Goal: Task Accomplishment & Management: Use online tool/utility

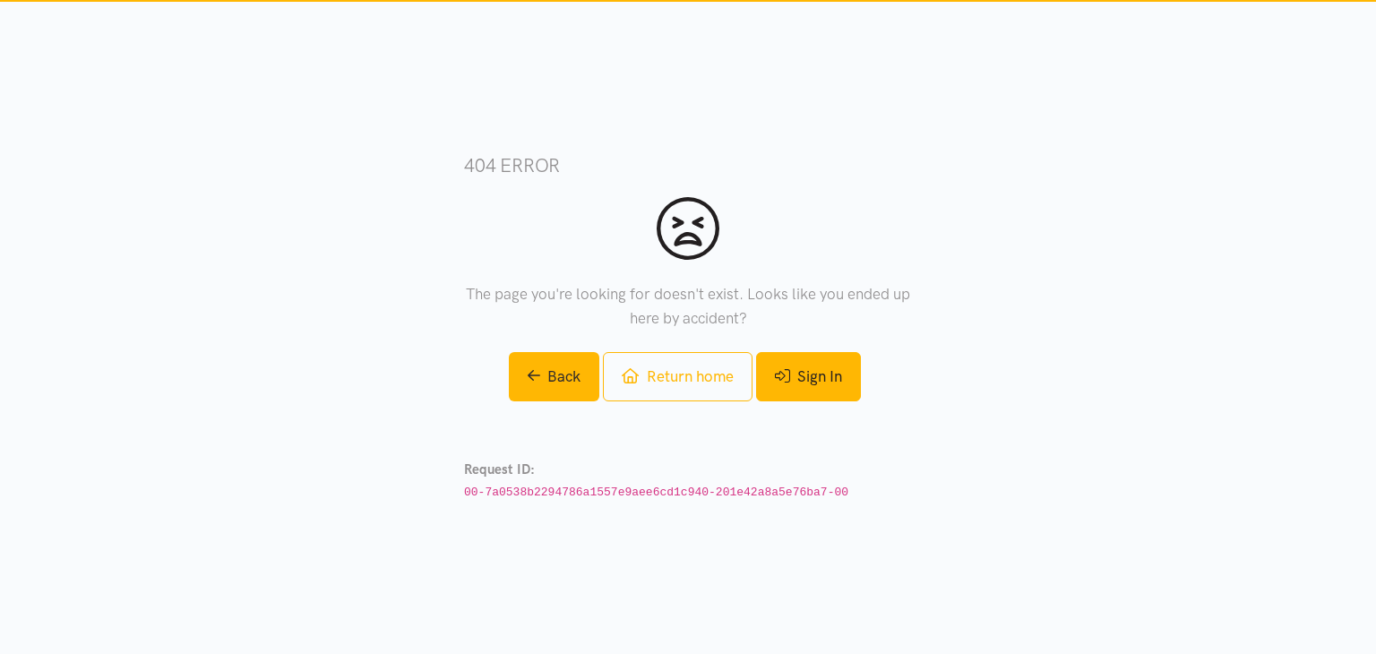
click at [793, 378] on link "Sign In" at bounding box center [808, 376] width 105 height 49
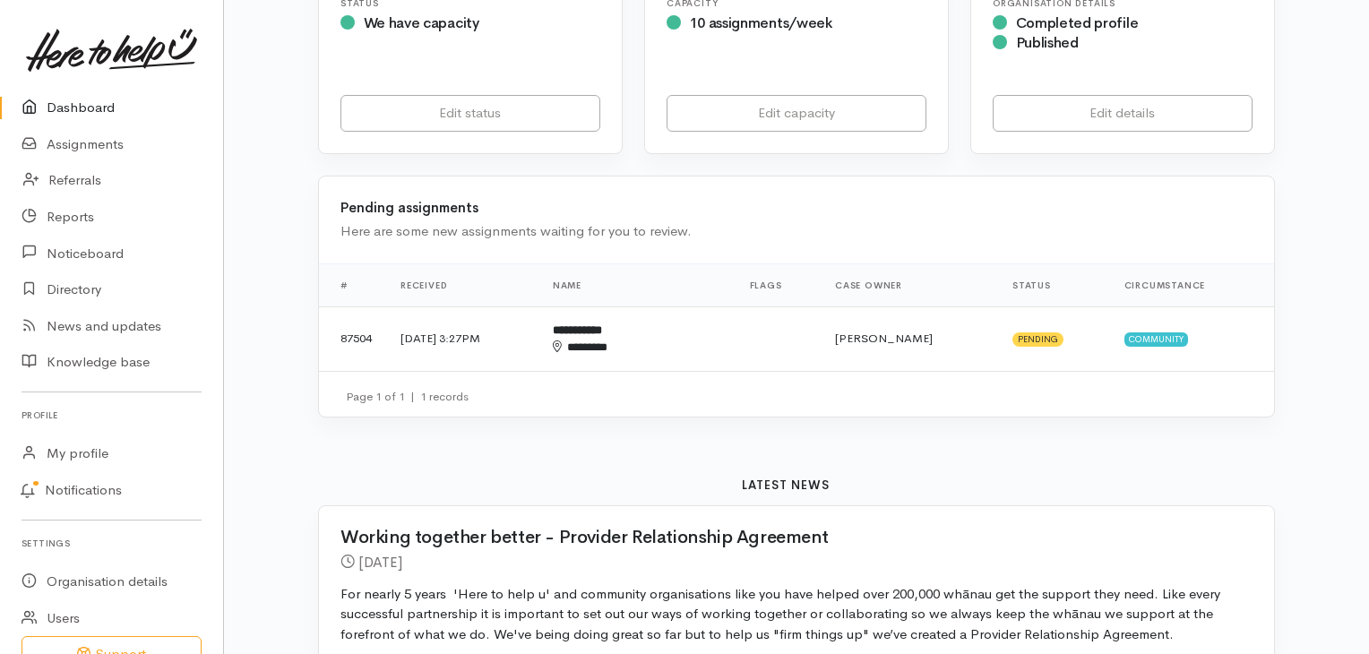
scroll to position [450, 0]
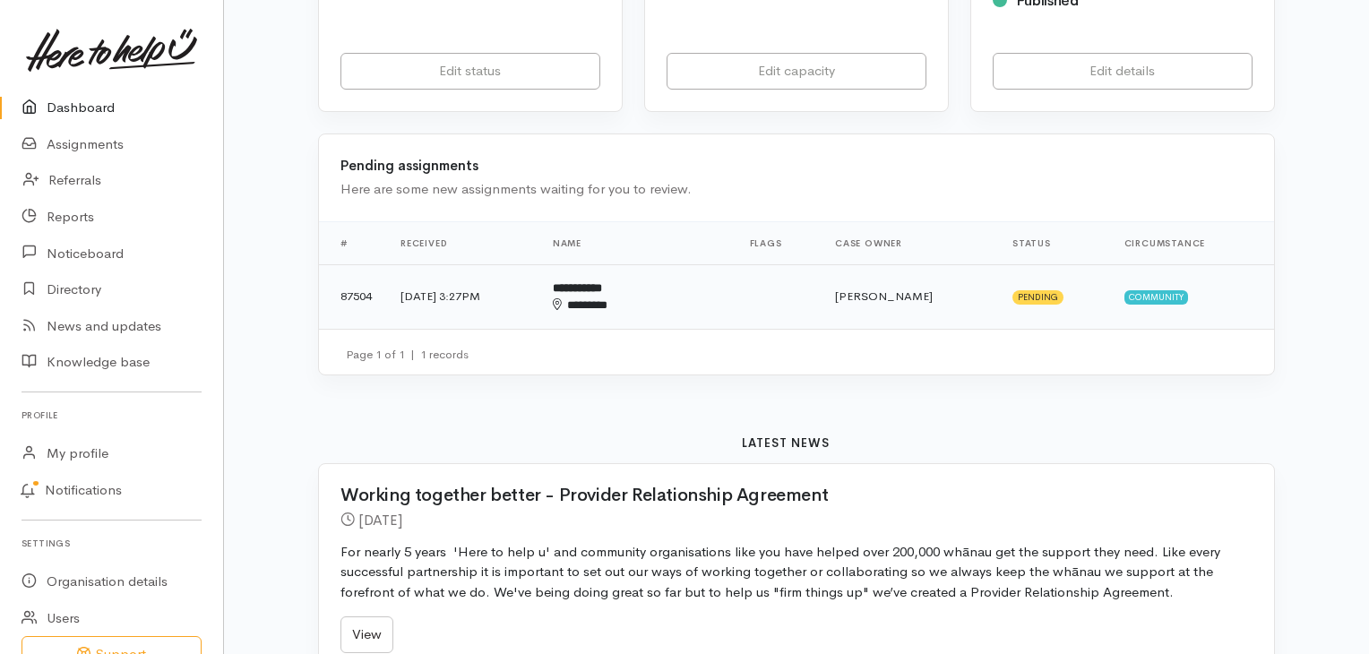
click at [452, 300] on td "[DATE] 3:27PM" at bounding box center [462, 296] width 152 height 65
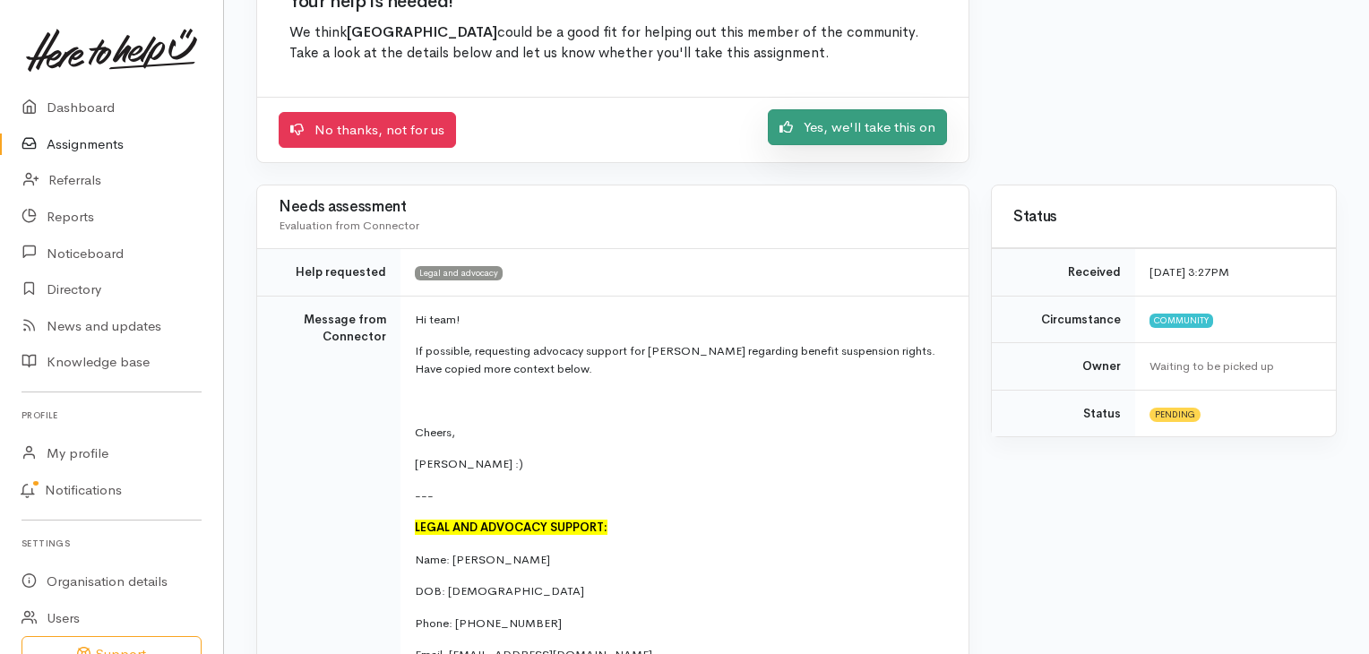
scroll to position [195, 0]
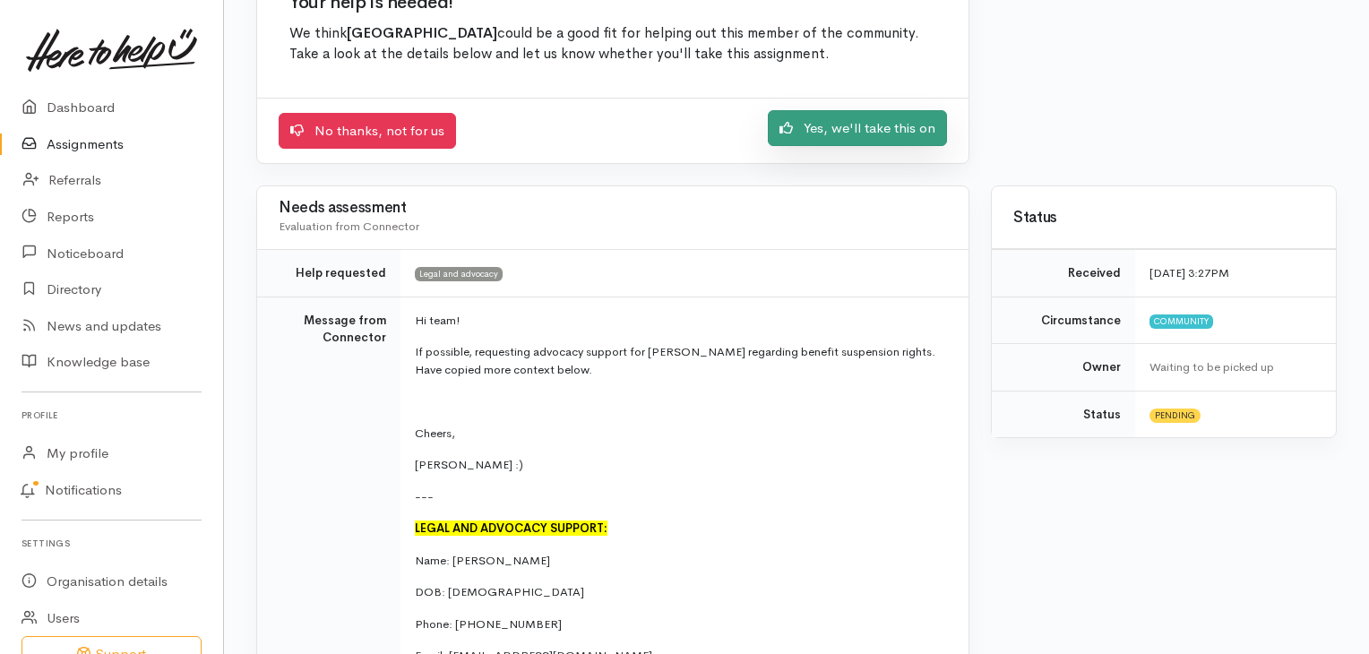
click at [836, 125] on link "Yes, we'll take this on" at bounding box center [857, 128] width 179 height 37
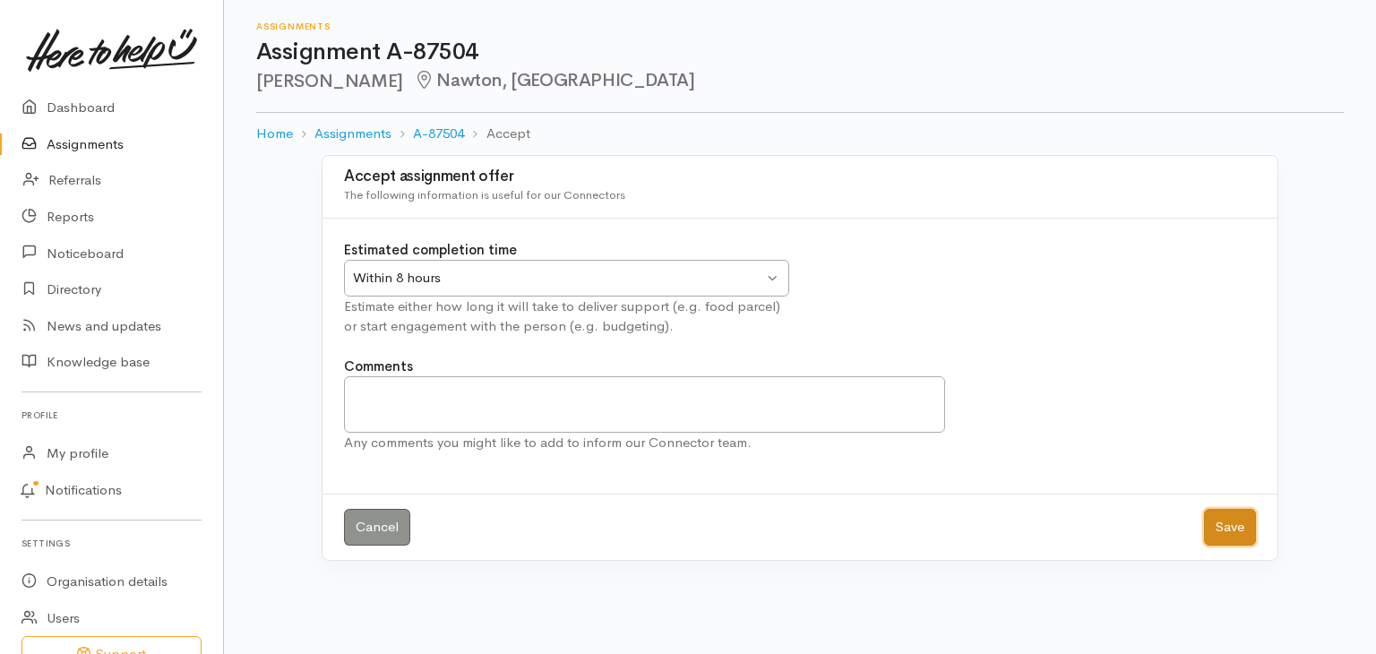
click at [1214, 524] on button "Save" at bounding box center [1230, 527] width 52 height 37
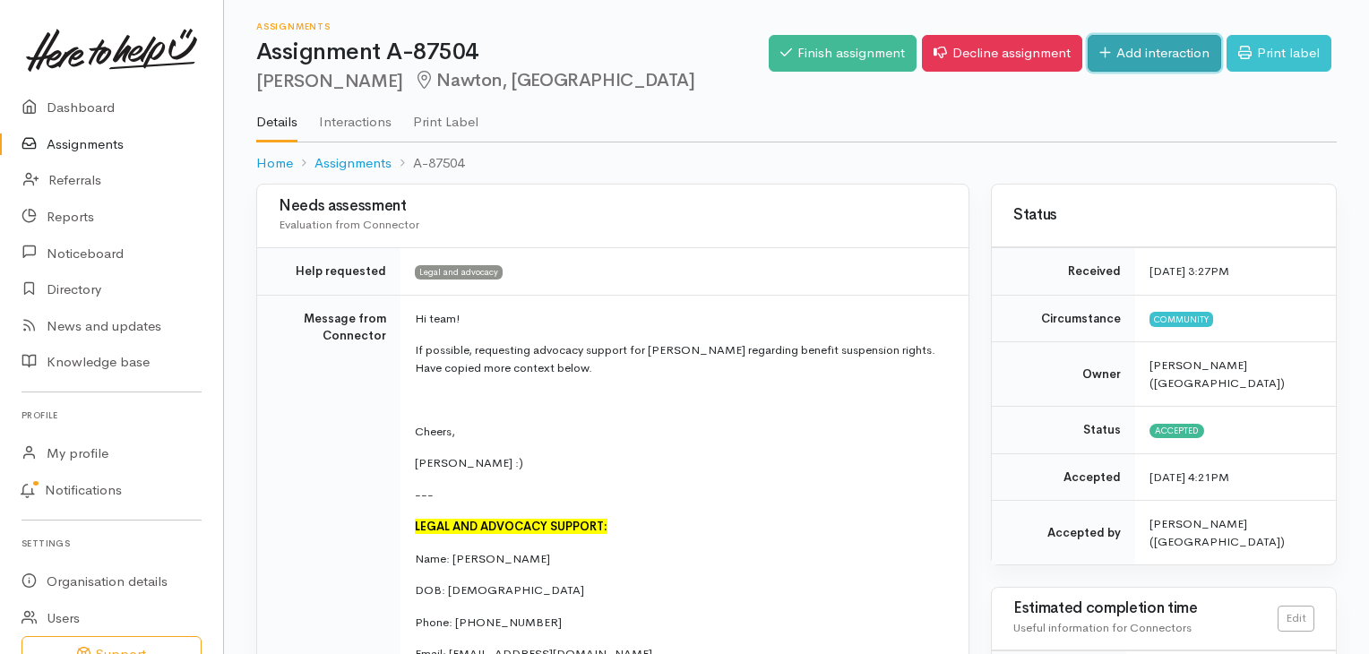
click at [1143, 47] on link "Add interaction" at bounding box center [1155, 53] width 134 height 37
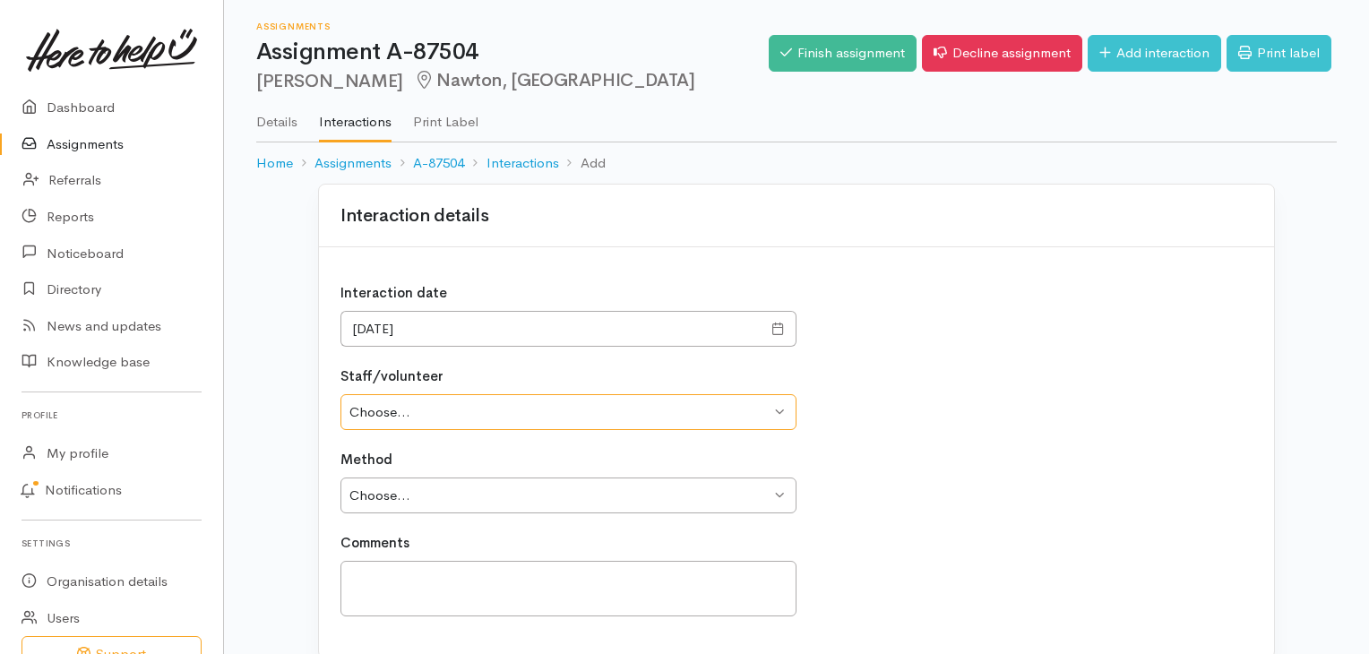
click at [581, 417] on select "Choose... Zeta [PERSON_NAME] [PERSON_NAME] [PERSON_NAME] [PERSON_NAME] Tata [PE…" at bounding box center [568, 412] width 456 height 37
select select "1120"
click at [340, 394] on select "Choose... Zeta [PERSON_NAME] [PERSON_NAME] [PERSON_NAME] [PERSON_NAME] Tata [PE…" at bounding box center [568, 412] width 456 height 37
click at [433, 489] on select "Choose... Phone Visit Other" at bounding box center [568, 496] width 456 height 37
select select "1"
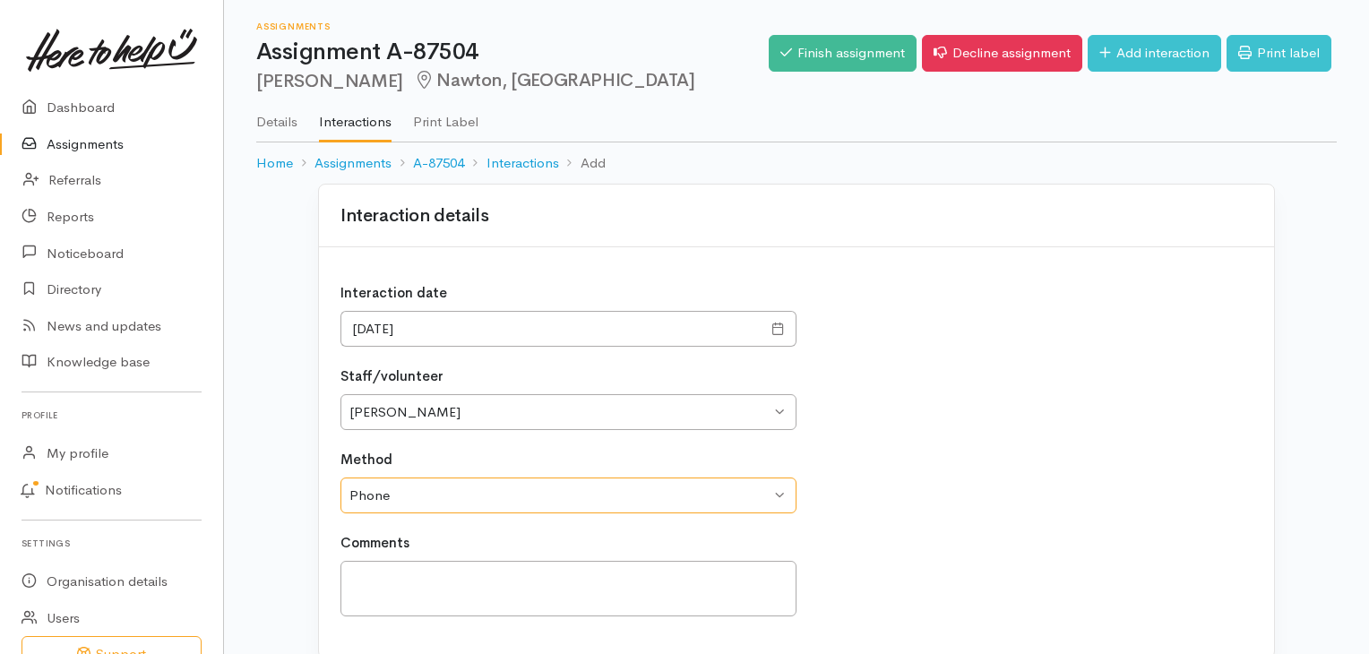
click at [340, 478] on select "Choose... Phone Visit Other" at bounding box center [568, 496] width 456 height 37
click at [394, 590] on textarea at bounding box center [568, 589] width 456 height 56
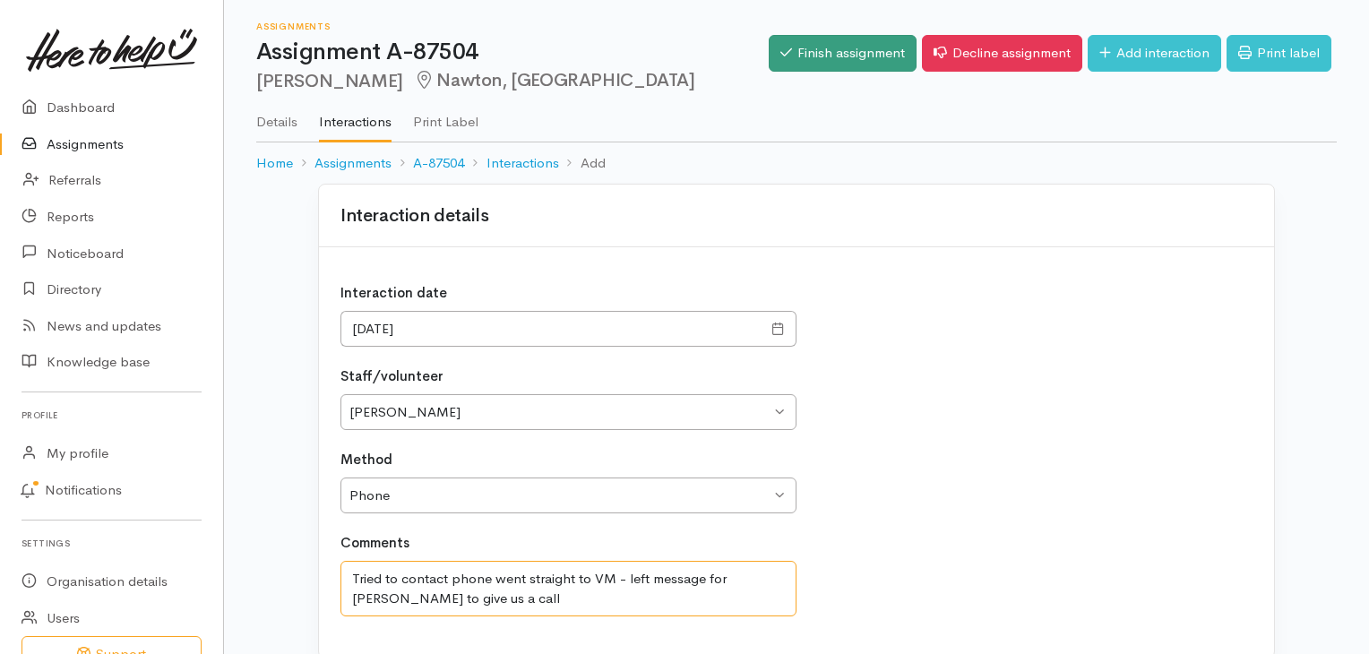
type textarea "Tried to contact phone went straight to VM - left message for Anita to give us …"
click at [783, 59] on link "Finish assignment" at bounding box center [843, 53] width 148 height 37
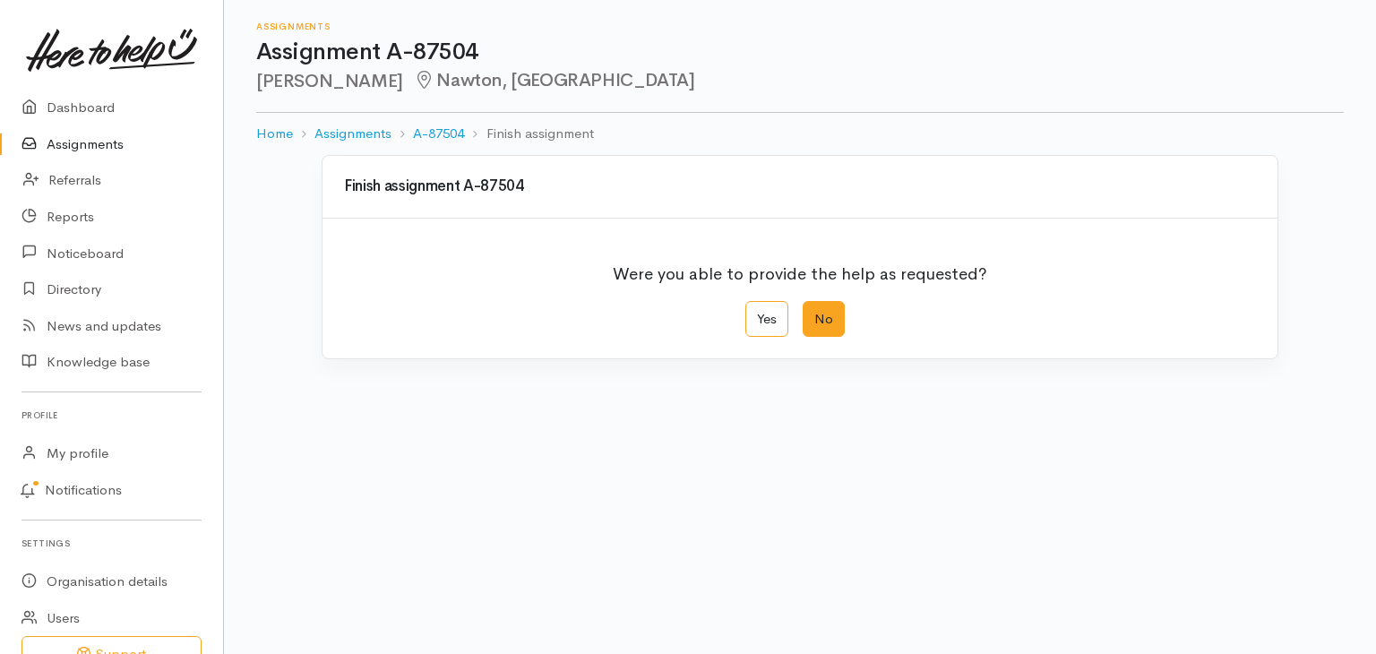
click at [841, 323] on label "No" at bounding box center [824, 319] width 42 height 37
click at [814, 313] on input "No" at bounding box center [809, 307] width 12 height 12
radio input "true"
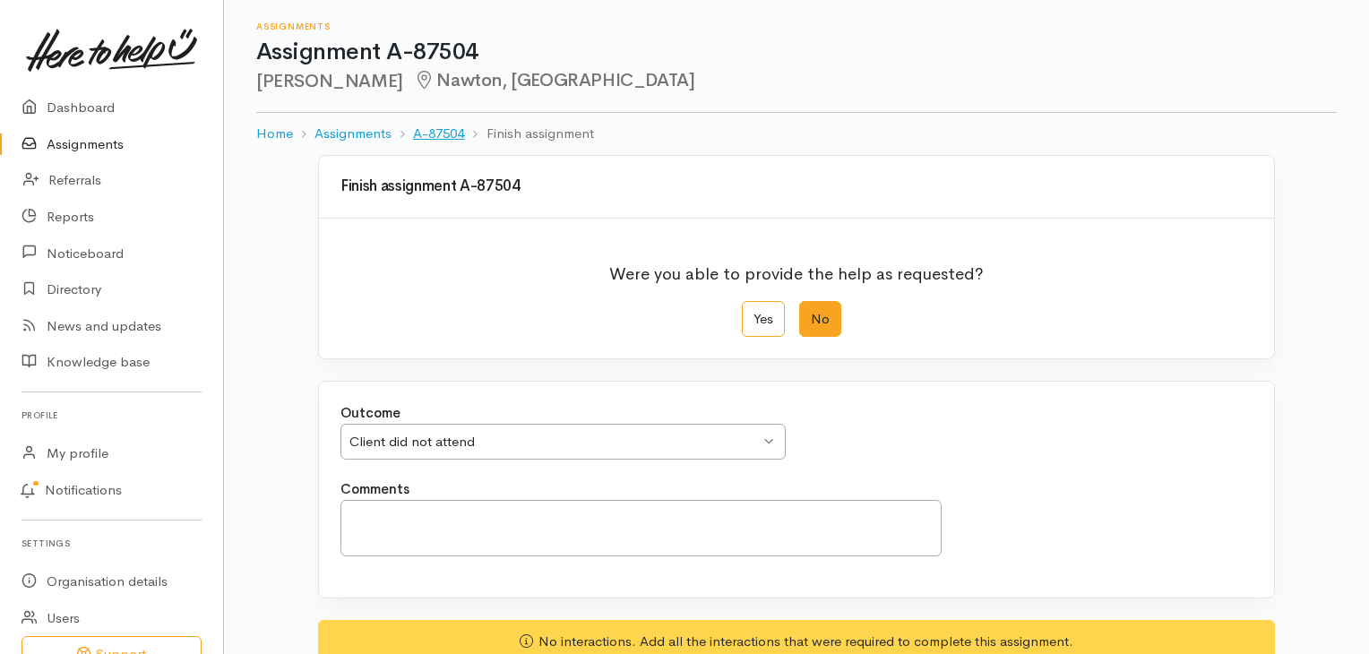
click at [432, 134] on link "A-87504" at bounding box center [438, 134] width 51 height 21
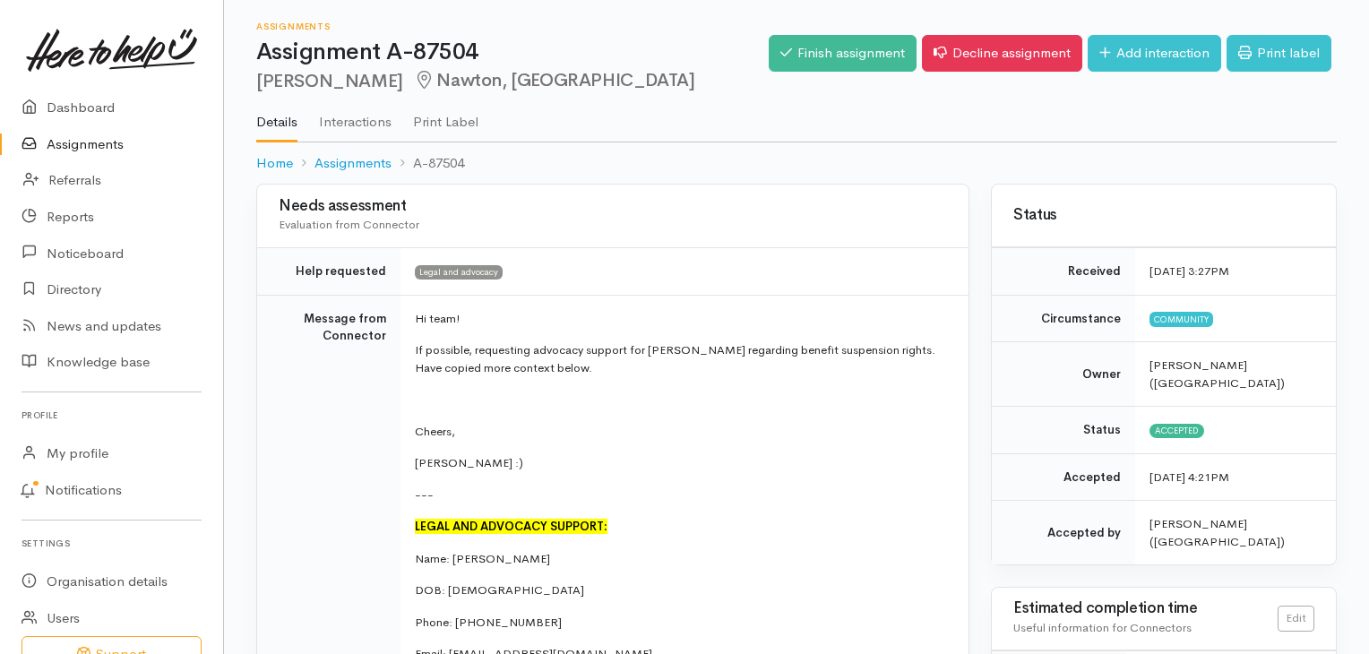
scroll to position [2, 0]
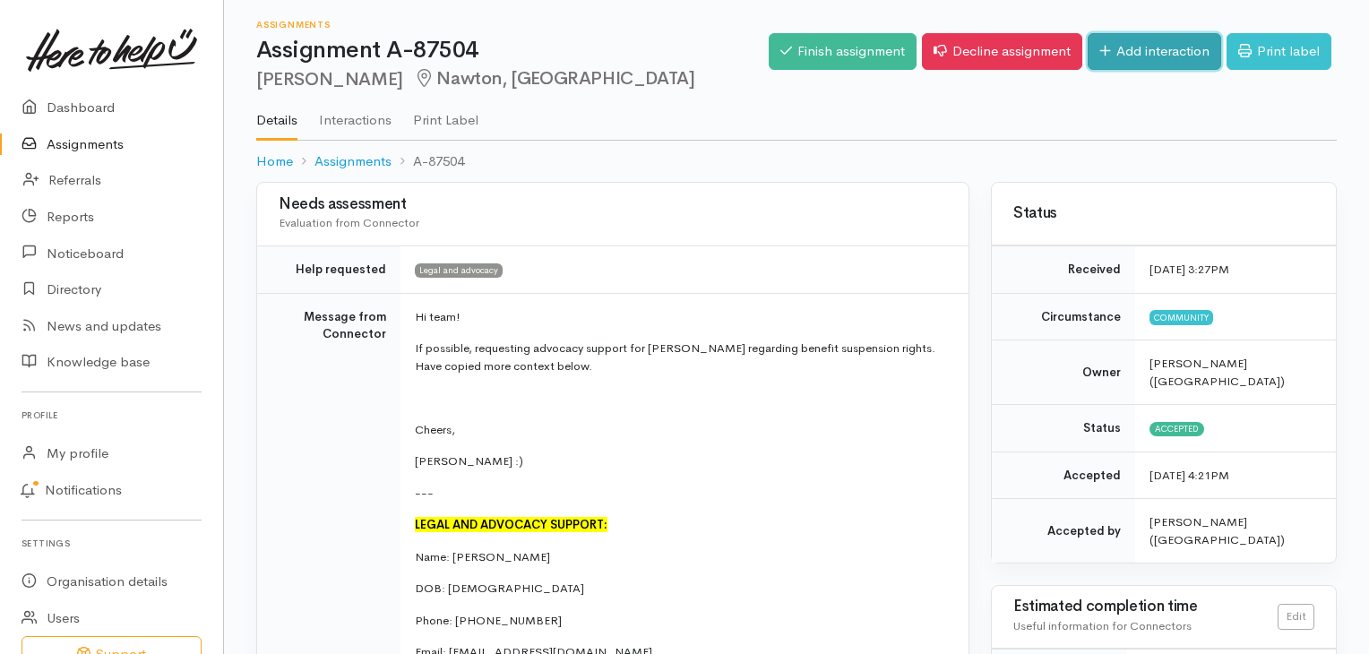
click at [1193, 62] on link "Add interaction" at bounding box center [1155, 51] width 134 height 37
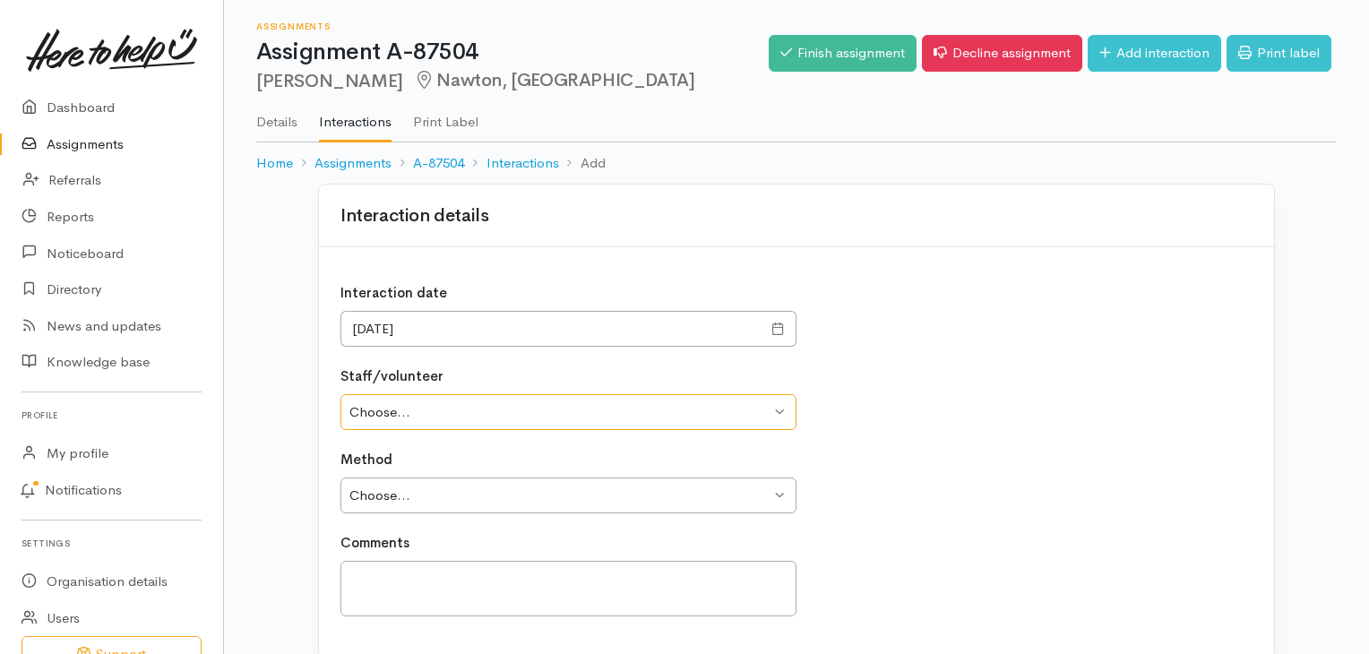
click at [486, 418] on select "Choose... Zeta [PERSON_NAME] [PERSON_NAME] [PERSON_NAME] [PERSON_NAME] Tata [PE…" at bounding box center [568, 412] width 456 height 37
select select "1120"
click at [340, 394] on select "Choose... Zeta Mohn Neil Tolan Melissa Symington Kayla McGilligan Reegan Tata T…" at bounding box center [568, 412] width 456 height 37
click at [445, 487] on select "Choose... Phone Visit Other" at bounding box center [568, 496] width 456 height 37
click at [340, 478] on select "Choose... Phone Visit Other" at bounding box center [568, 496] width 456 height 37
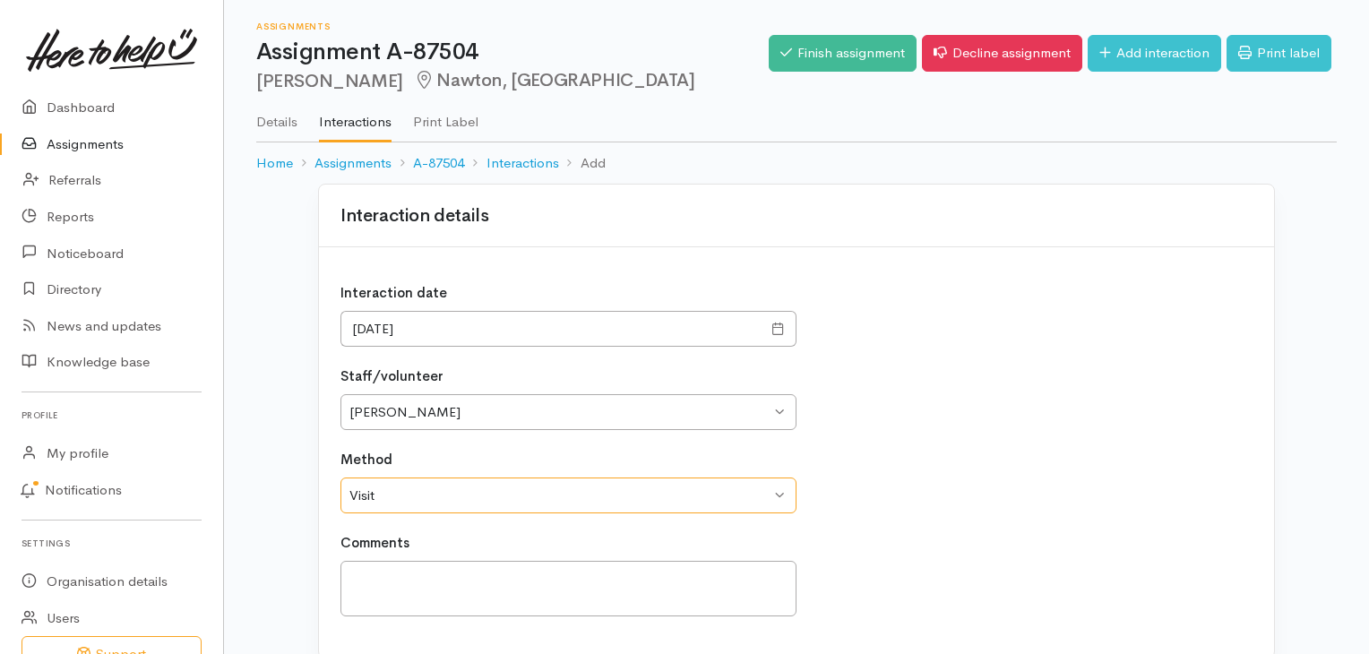
click at [408, 495] on select "Choose... Phone Visit Other" at bounding box center [568, 496] width 456 height 37
select select "1"
click at [340, 478] on select "Choose... Phone Visit Other" at bounding box center [568, 496] width 456 height 37
click at [424, 592] on textarea at bounding box center [568, 589] width 456 height 56
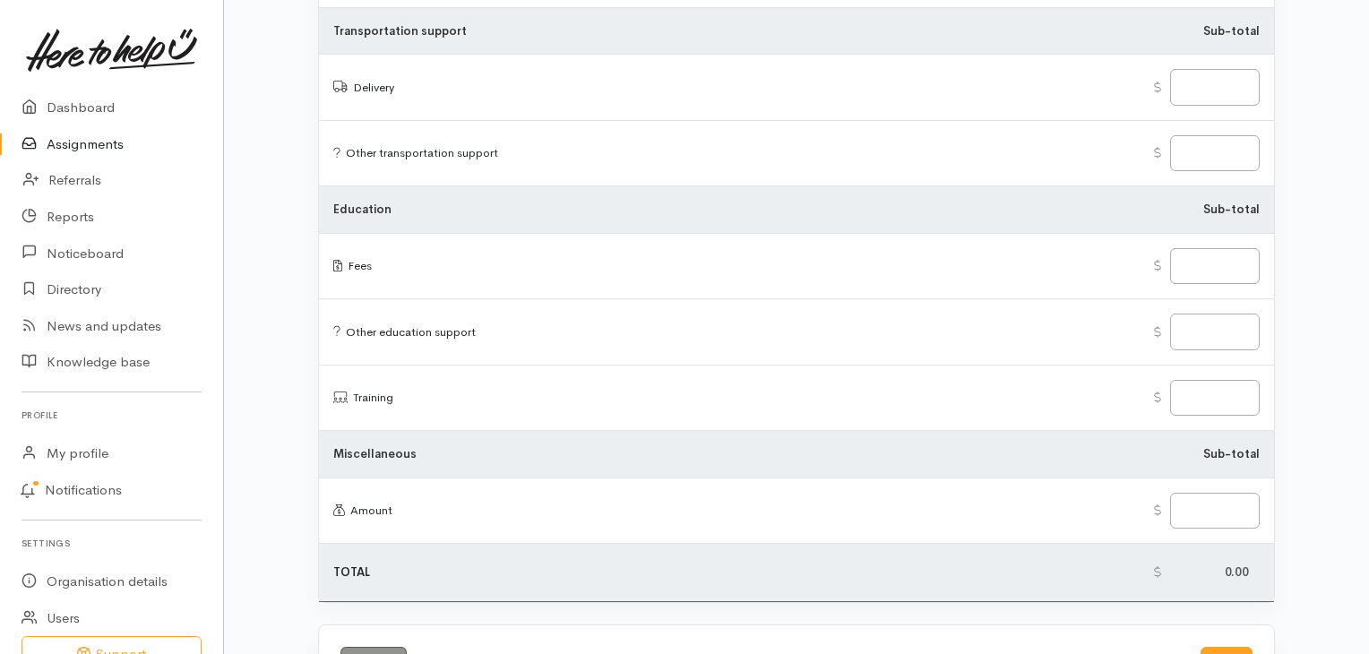
scroll to position [2211, 0]
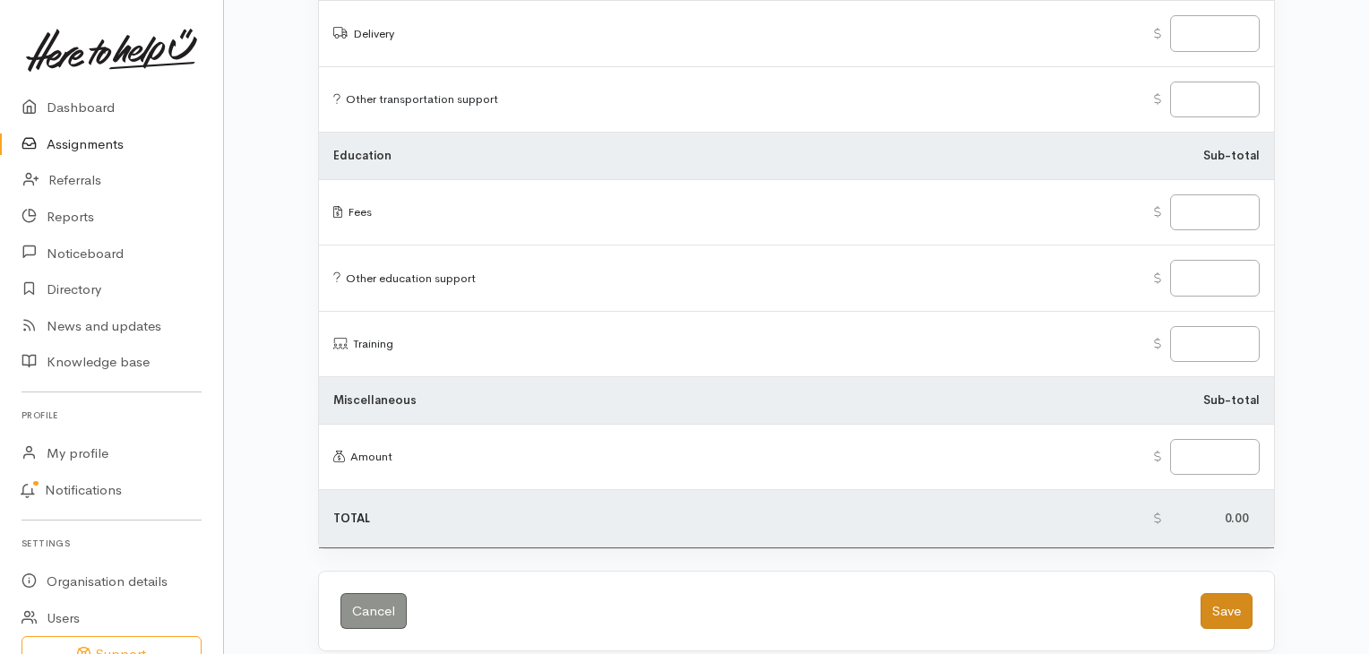
type textarea "Tried to phone went straight to VM - Left a message for Anita to return our call"
click at [1223, 602] on button "Save" at bounding box center [1227, 611] width 52 height 37
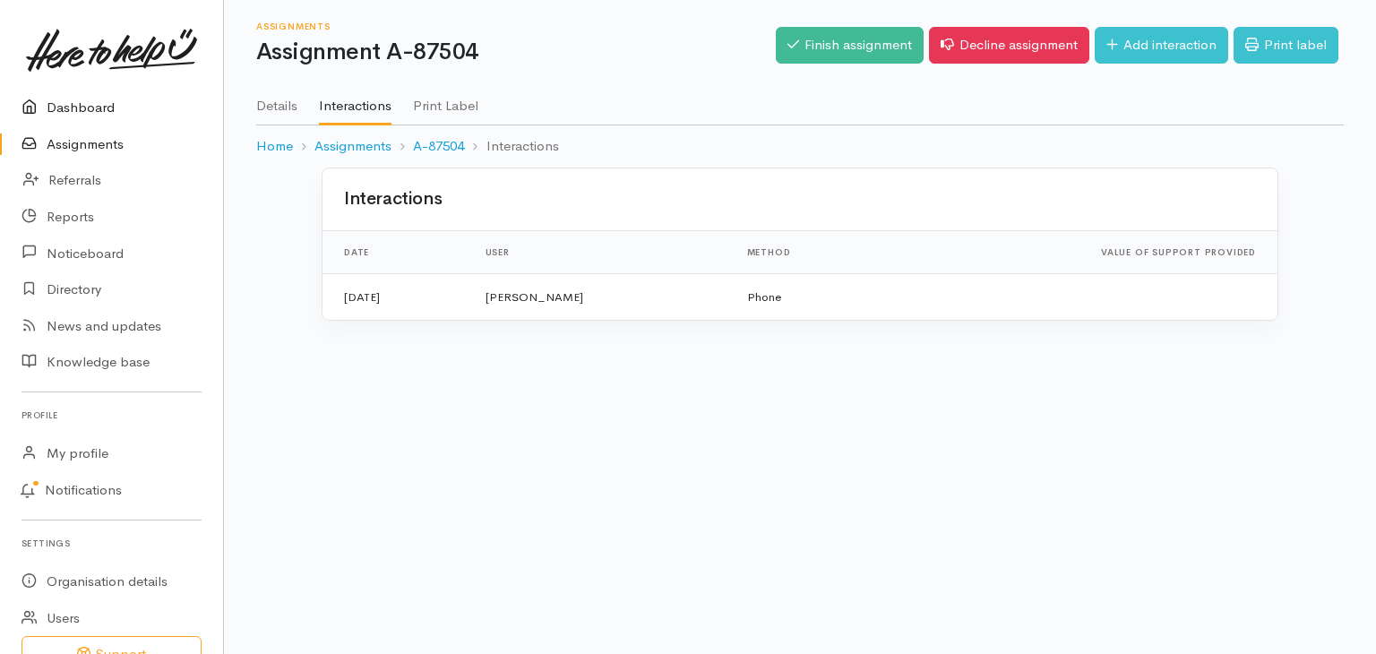
click at [100, 107] on link "Dashboard" at bounding box center [111, 108] width 223 height 37
